Goal: Task Accomplishment & Management: Manage account settings

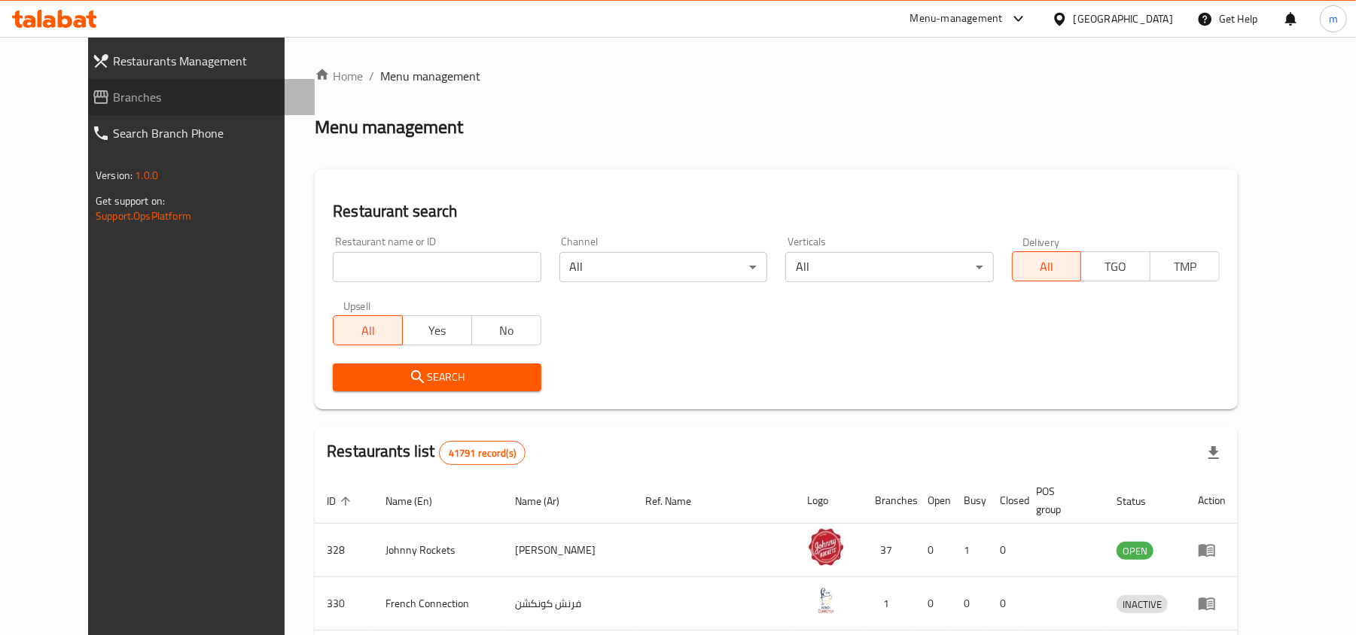
click at [113, 93] on span "Branches" at bounding box center [208, 97] width 190 height 18
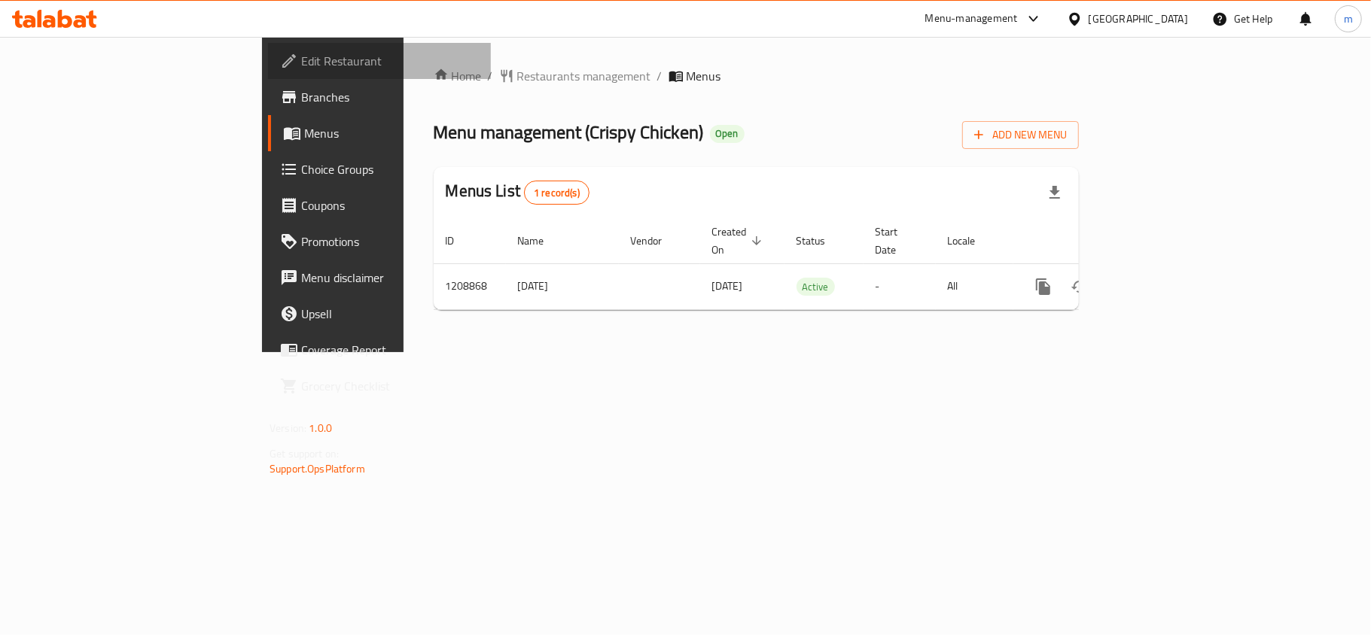
click at [301, 57] on span "Edit Restaurant" at bounding box center [390, 61] width 178 height 18
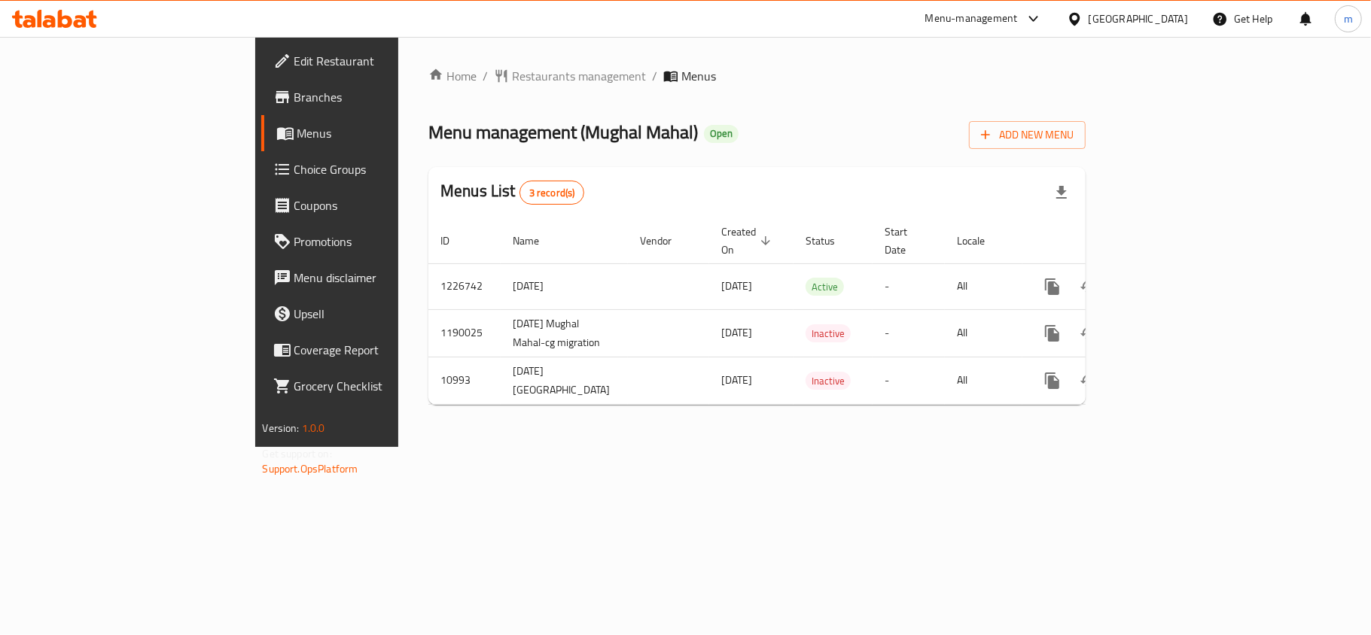
click at [294, 61] on span "Edit Restaurant" at bounding box center [383, 61] width 178 height 18
